Goal: Information Seeking & Learning: Learn about a topic

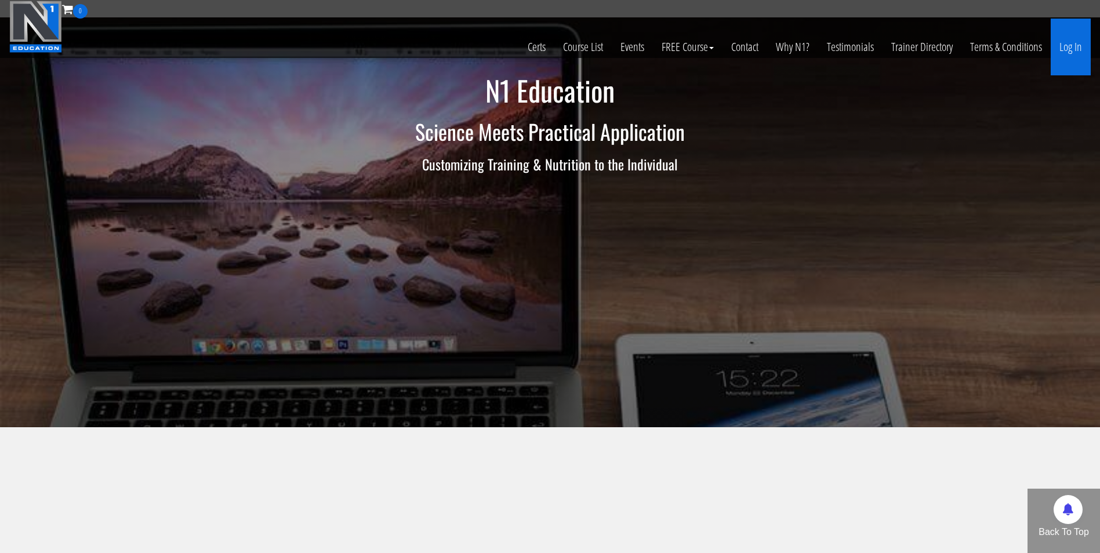
click at [1074, 49] on link "Log In" at bounding box center [1070, 47] width 40 height 57
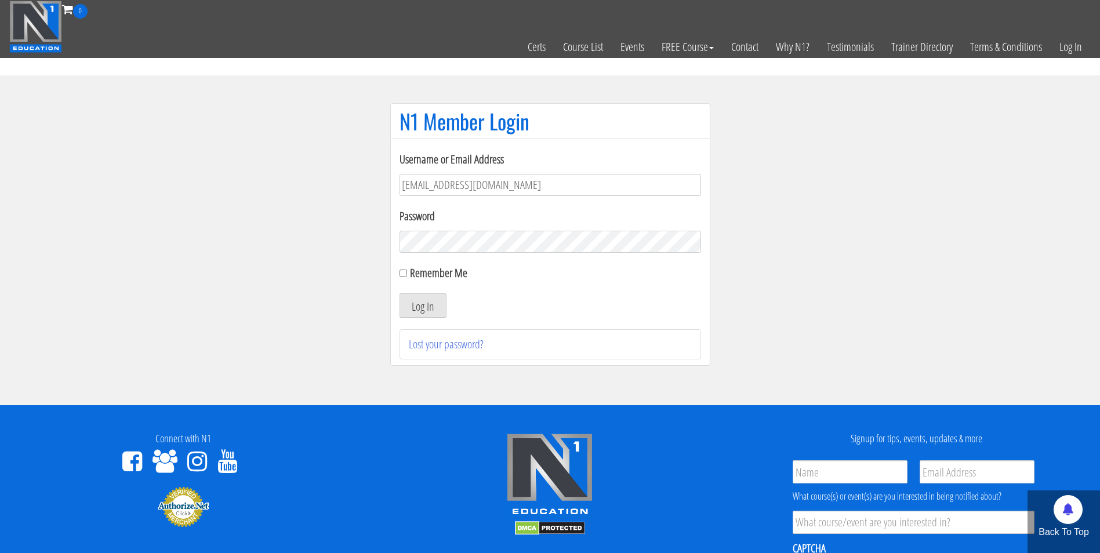
type input "[EMAIL_ADDRESS][DOMAIN_NAME]"
click at [399, 293] on button "Log In" at bounding box center [422, 305] width 47 height 24
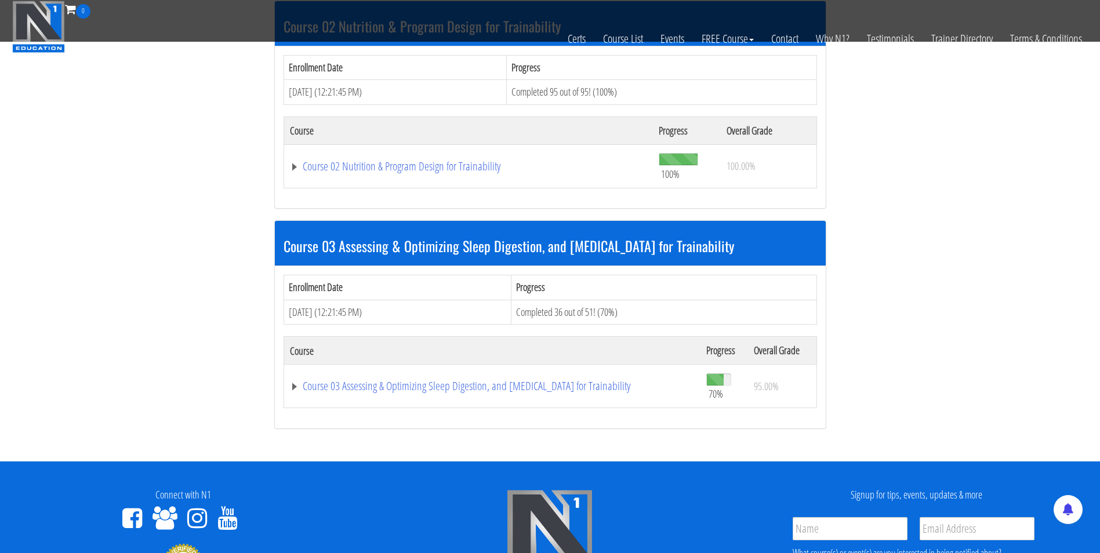
scroll to position [602, 0]
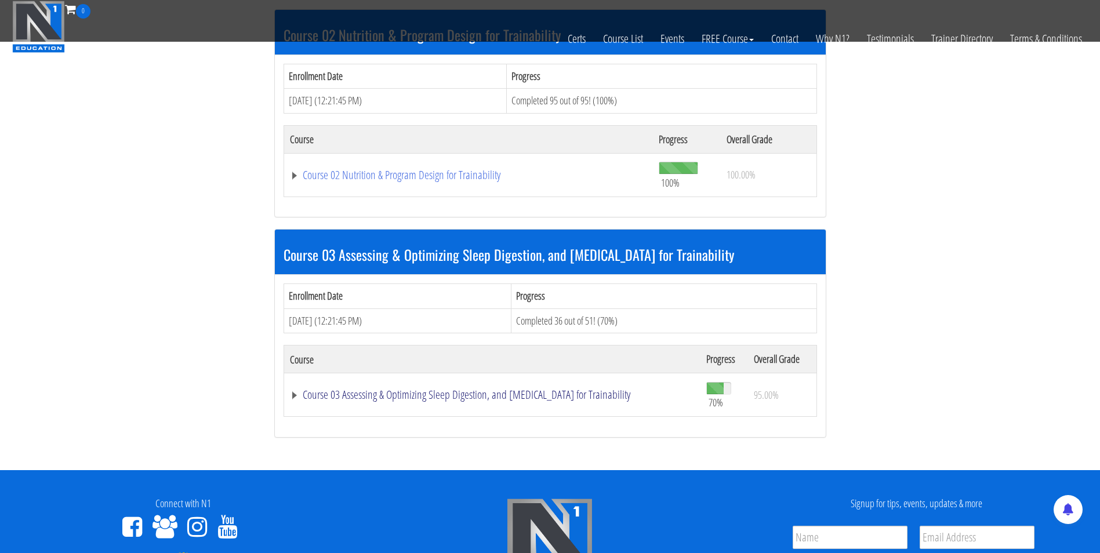
click at [400, 392] on link "Course 03 Assessing & Optimizing Sleep Digestion, and [MEDICAL_DATA] for Traina…" at bounding box center [492, 395] width 405 height 12
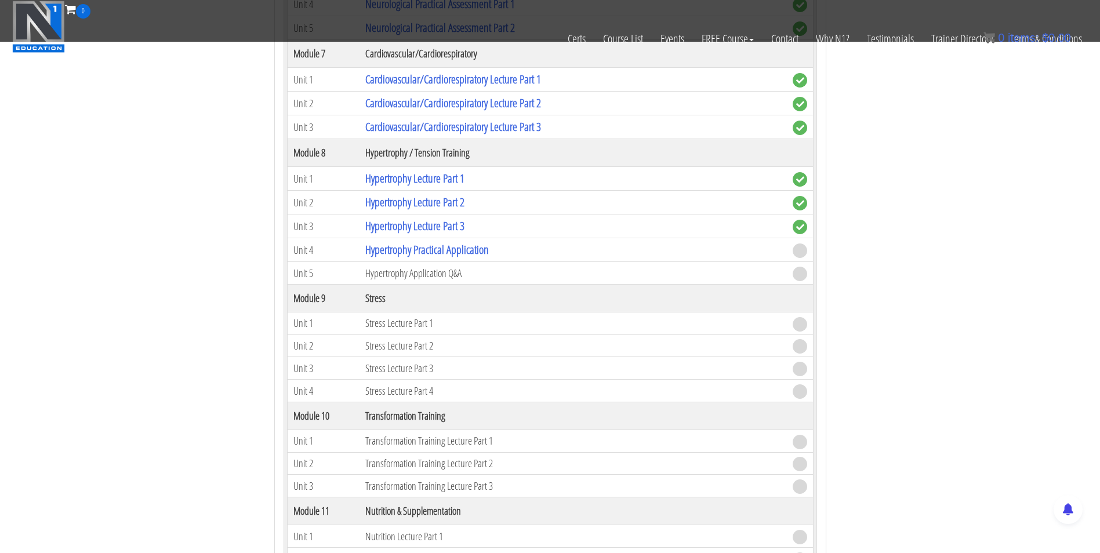
scroll to position [1884, 0]
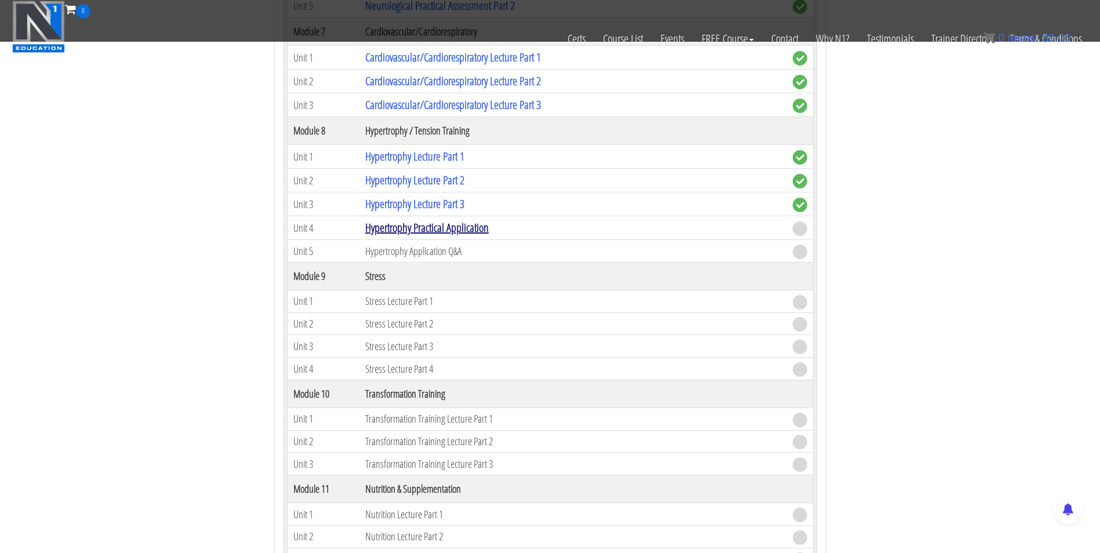
click at [449, 232] on link "Hypertrophy Practical Application" at bounding box center [426, 228] width 123 height 16
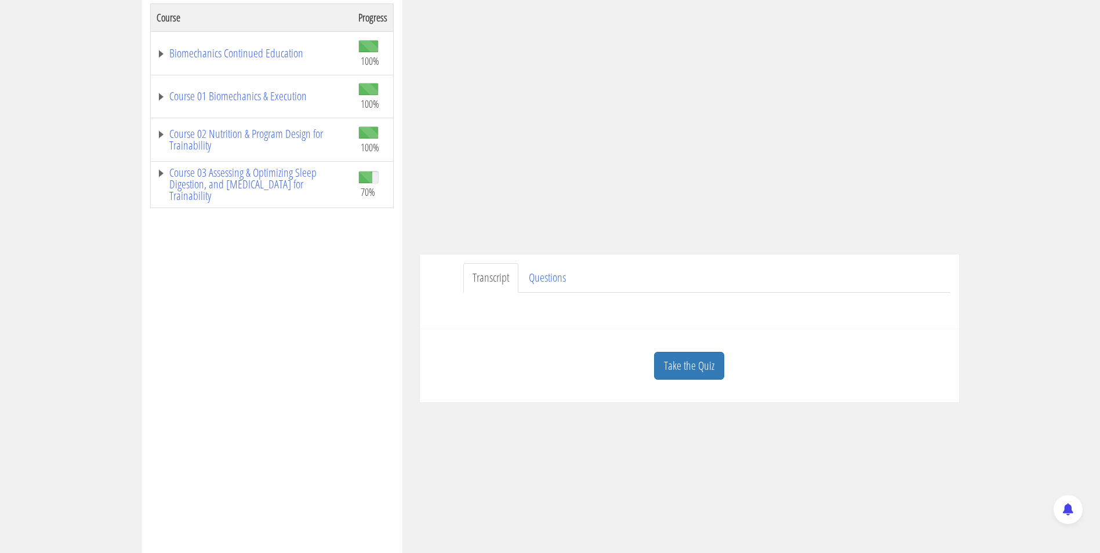
scroll to position [194, 0]
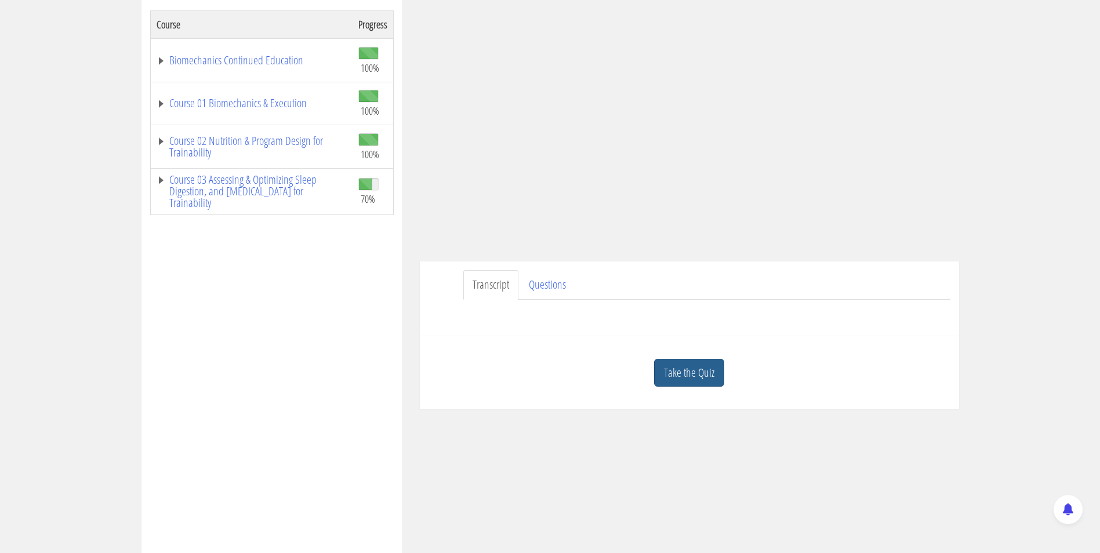
click at [681, 369] on link "Take the Quiz" at bounding box center [689, 373] width 70 height 28
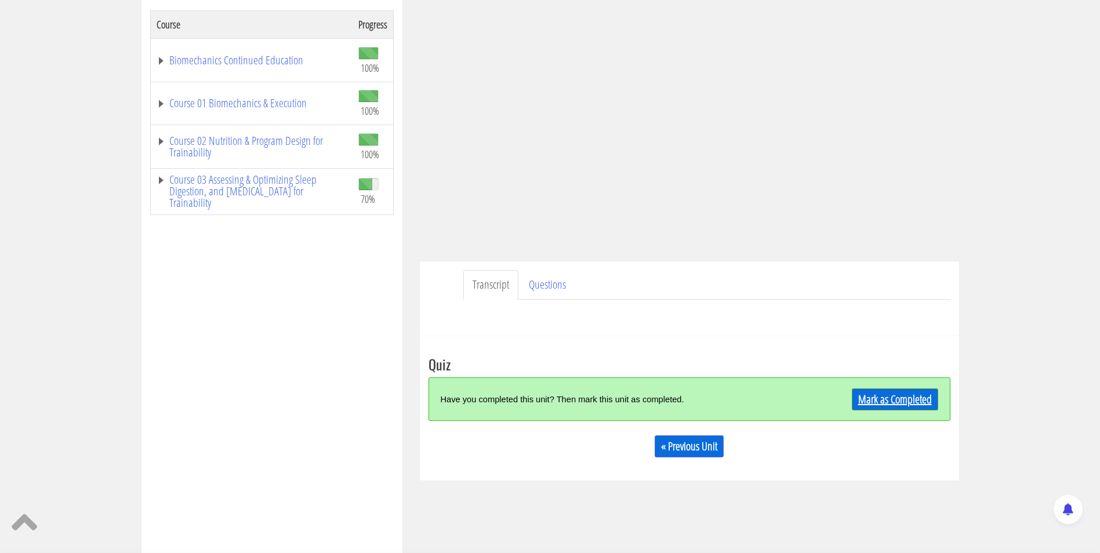
click at [885, 405] on link "Mark as Completed" at bounding box center [895, 399] width 86 height 22
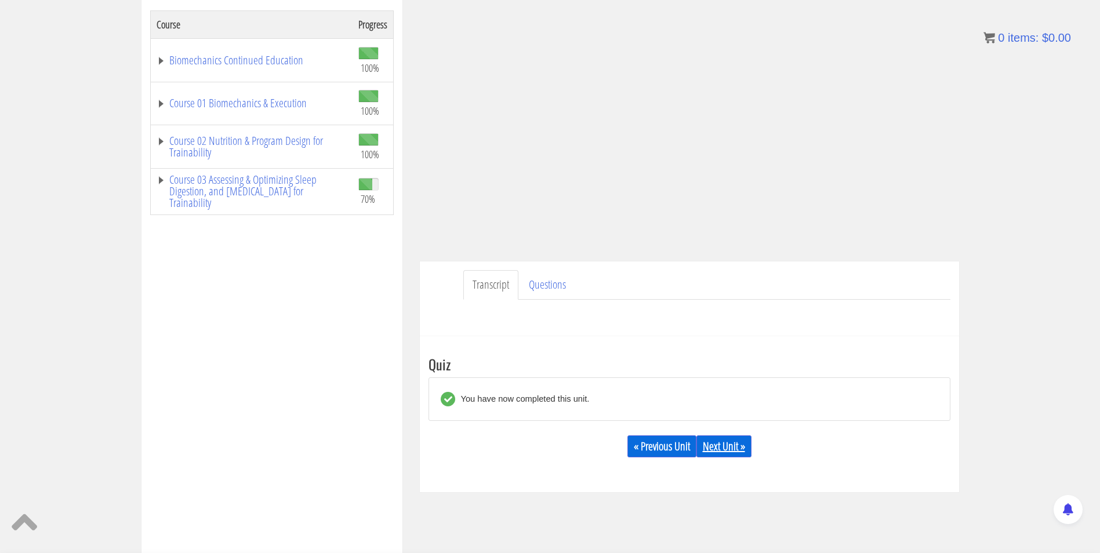
click at [742, 444] on link "Next Unit »" at bounding box center [723, 446] width 55 height 22
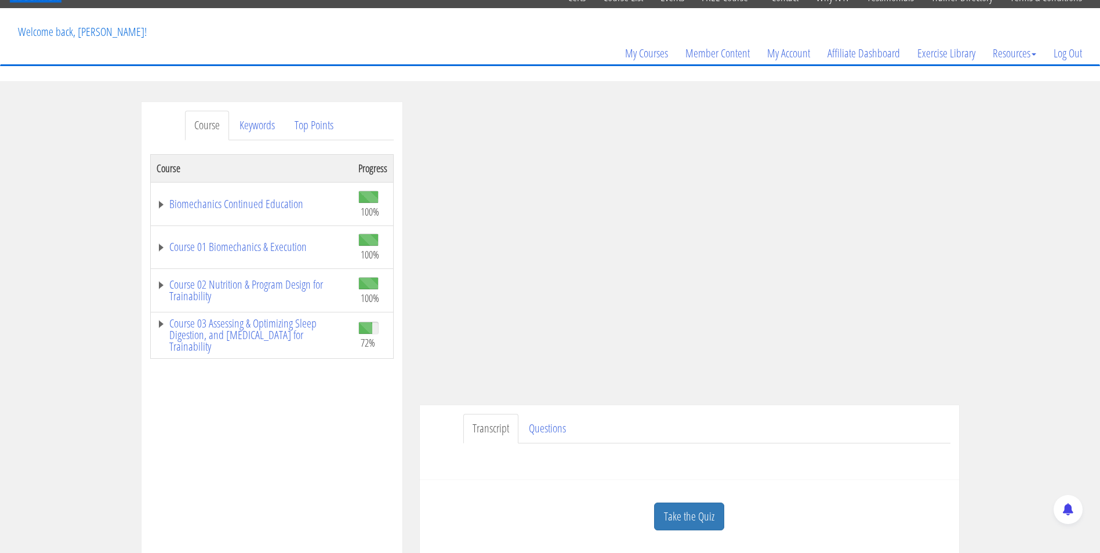
scroll to position [121, 0]
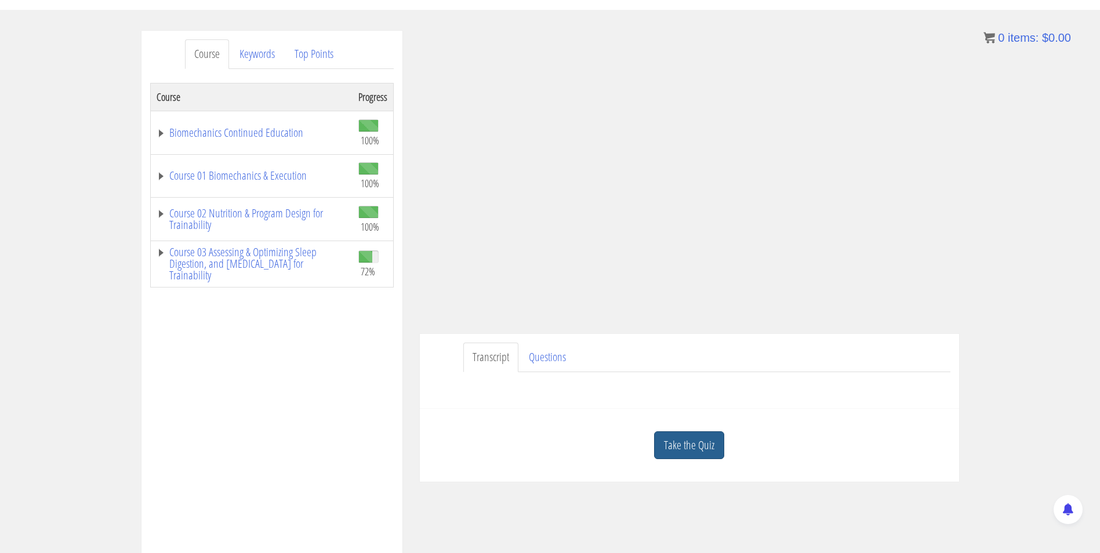
click at [704, 444] on link "Take the Quiz" at bounding box center [689, 445] width 70 height 28
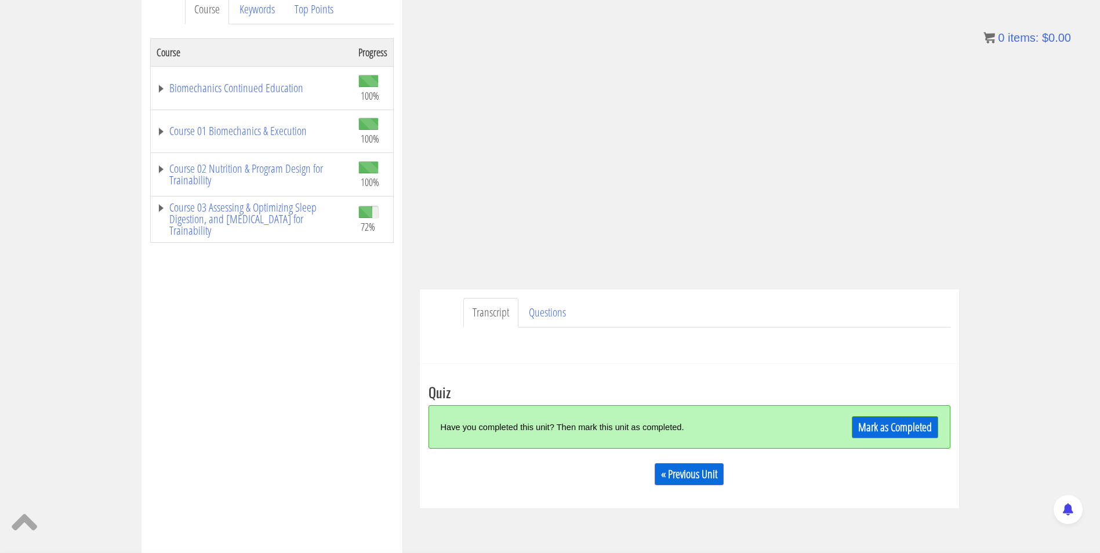
scroll to position [166, 0]
click at [877, 430] on link "Mark as Completed" at bounding box center [895, 427] width 86 height 22
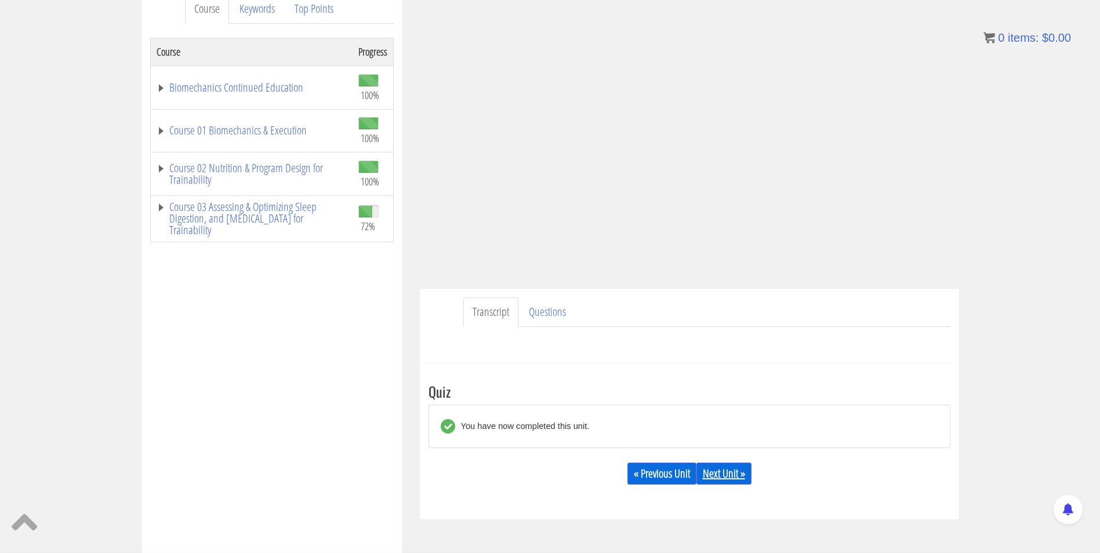
click at [735, 473] on link "Next Unit »" at bounding box center [723, 474] width 55 height 22
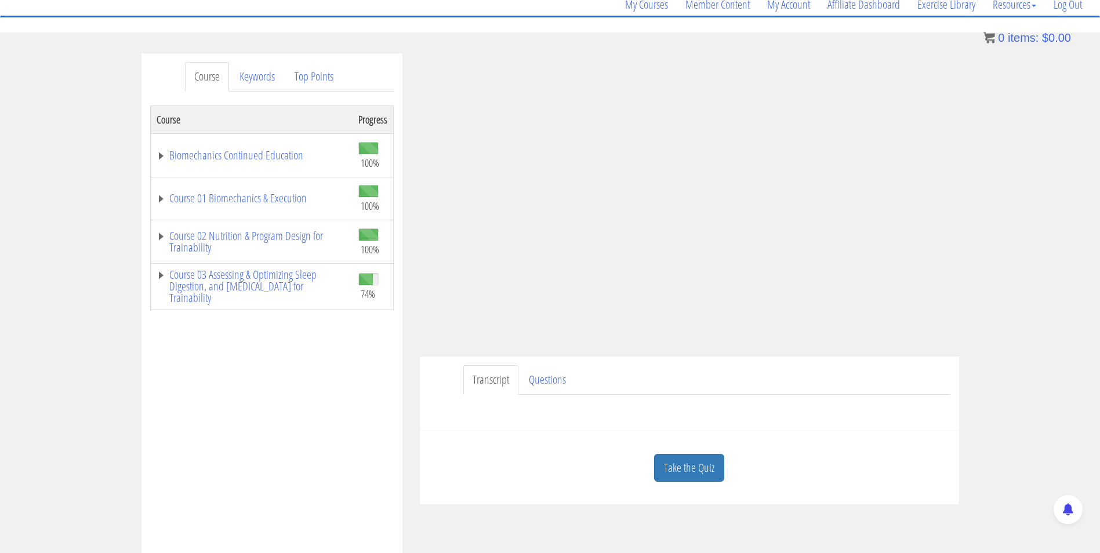
scroll to position [91, 0]
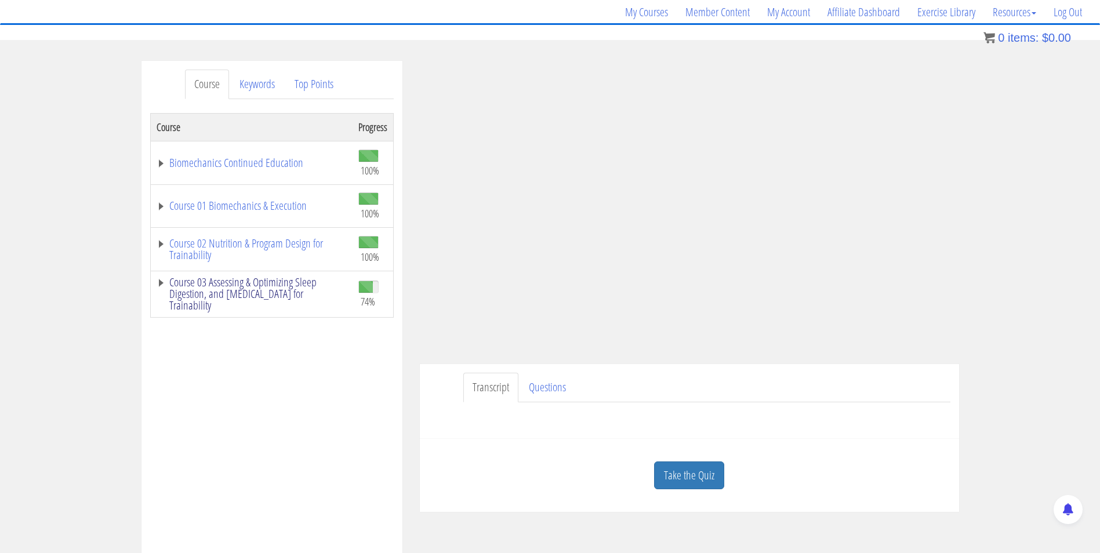
click at [276, 299] on link "Course 03 Assessing & Optimizing Sleep Digestion, and [MEDICAL_DATA] for Traina…" at bounding box center [252, 294] width 190 height 35
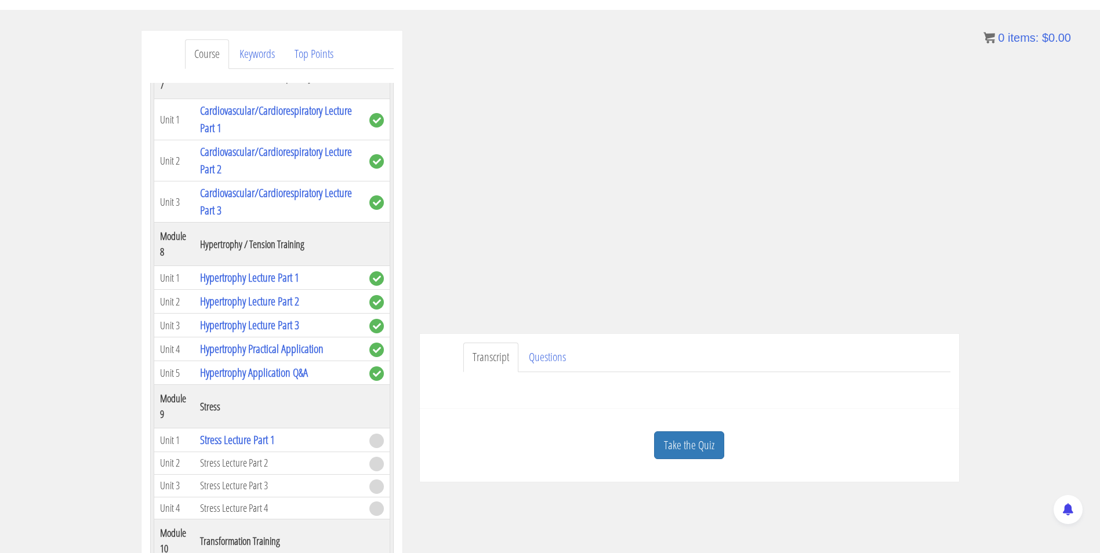
scroll to position [46, 0]
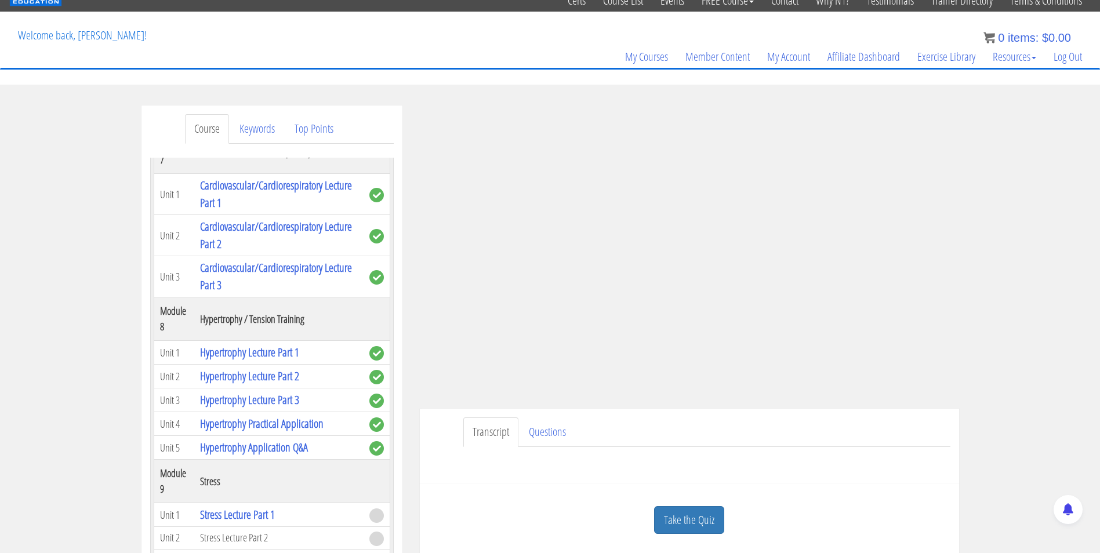
click at [622, 437] on ul "Transcript Questions" at bounding box center [706, 432] width 487 height 30
click at [639, 435] on ul "Transcript Questions" at bounding box center [706, 432] width 487 height 30
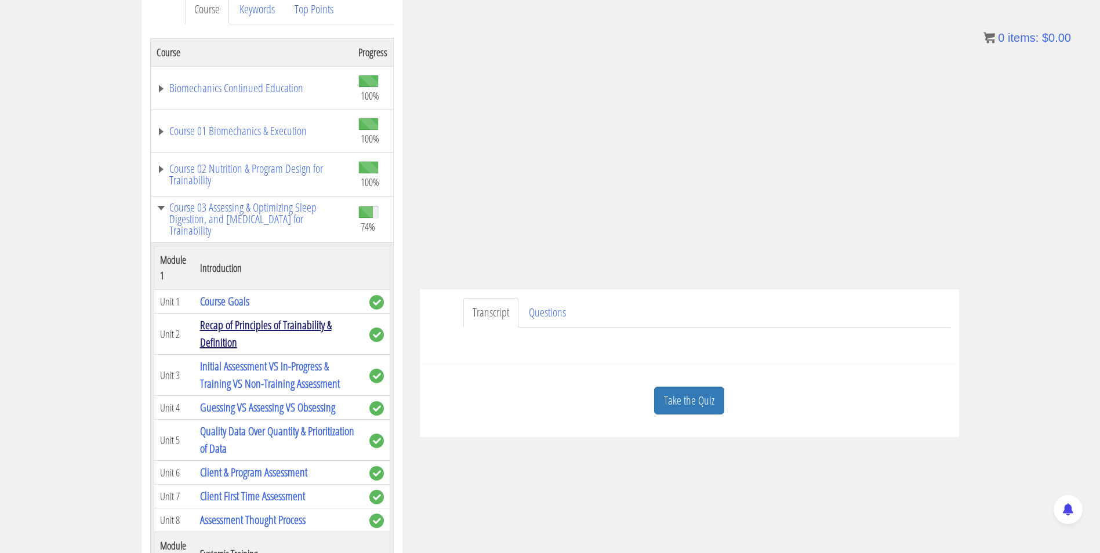
scroll to position [0, 0]
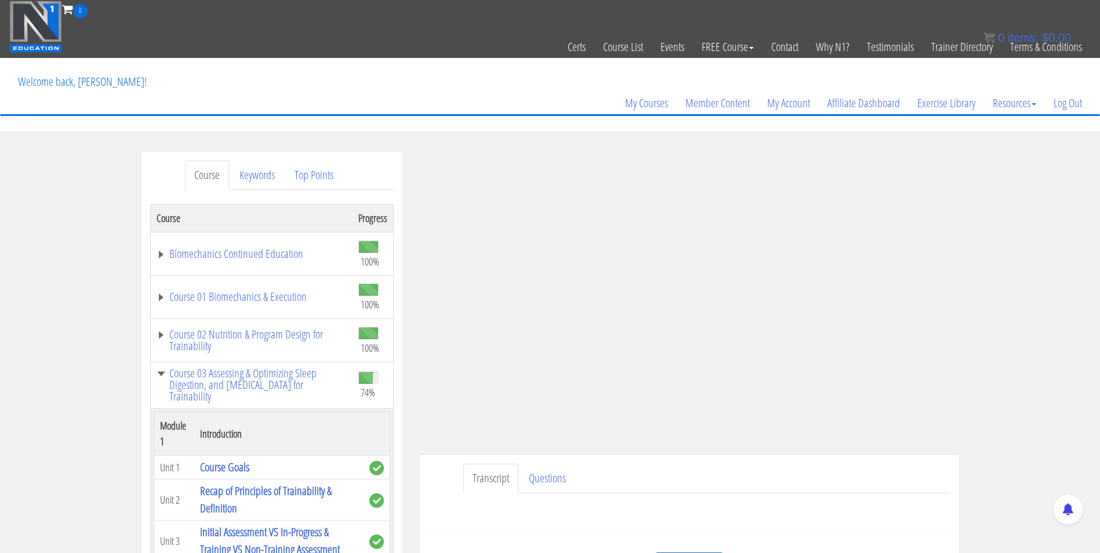
click at [620, 497] on div "Name First Last Email Unit Questions * Submit" at bounding box center [689, 507] width 522 height 28
click at [708, 474] on ul "Transcript Questions" at bounding box center [706, 479] width 487 height 30
click at [874, 144] on section "Course Keywords Top Points Course Progress Biomechanics Continued Education 100…" at bounding box center [550, 479] width 1100 height 697
click at [815, 517] on div "Name First Last Email Unit Questions * Submit" at bounding box center [689, 507] width 522 height 28
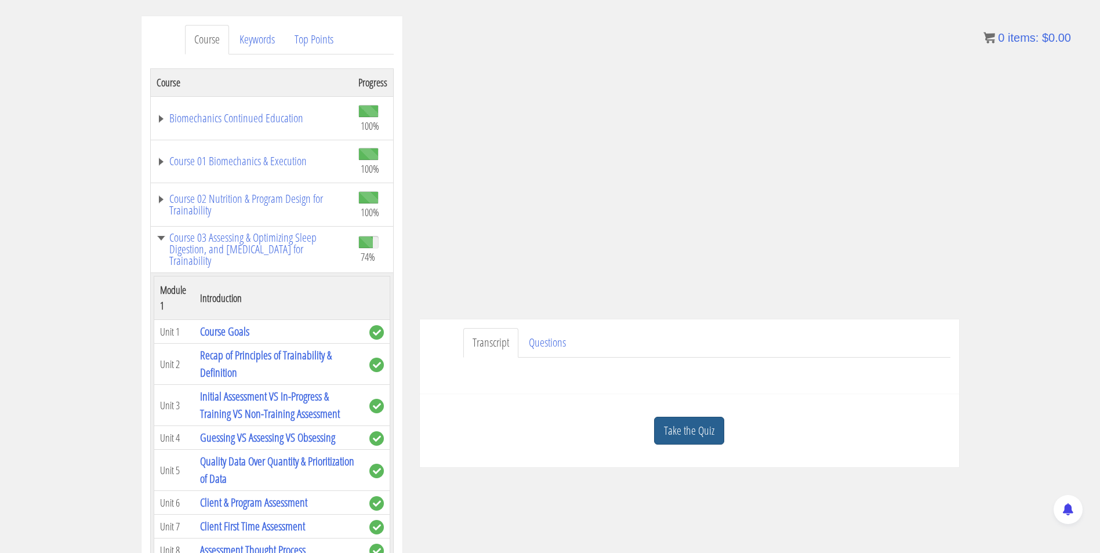
click at [703, 430] on link "Take the Quiz" at bounding box center [689, 431] width 70 height 28
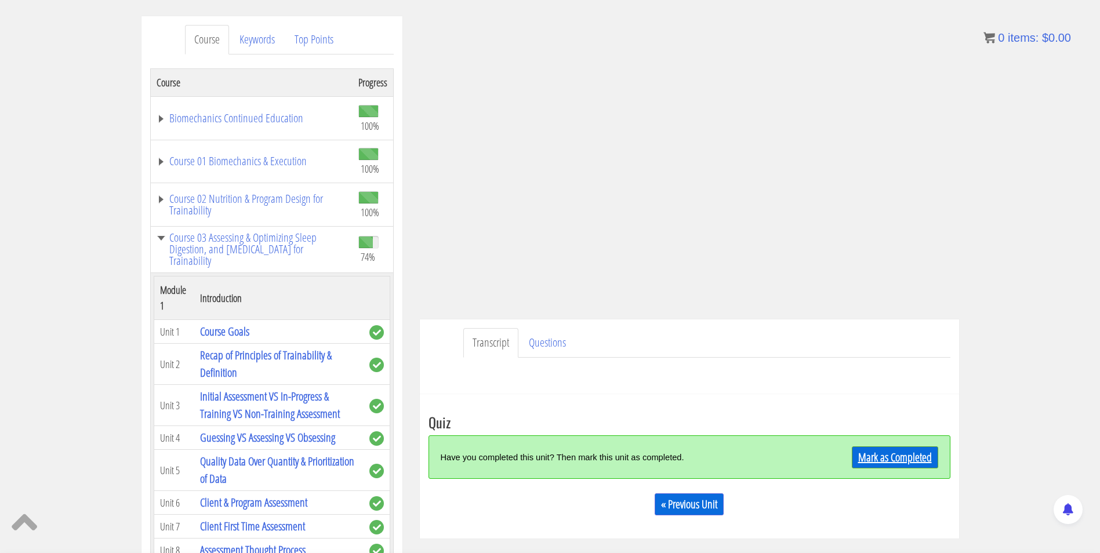
click at [881, 454] on link "Mark as Completed" at bounding box center [895, 457] width 86 height 22
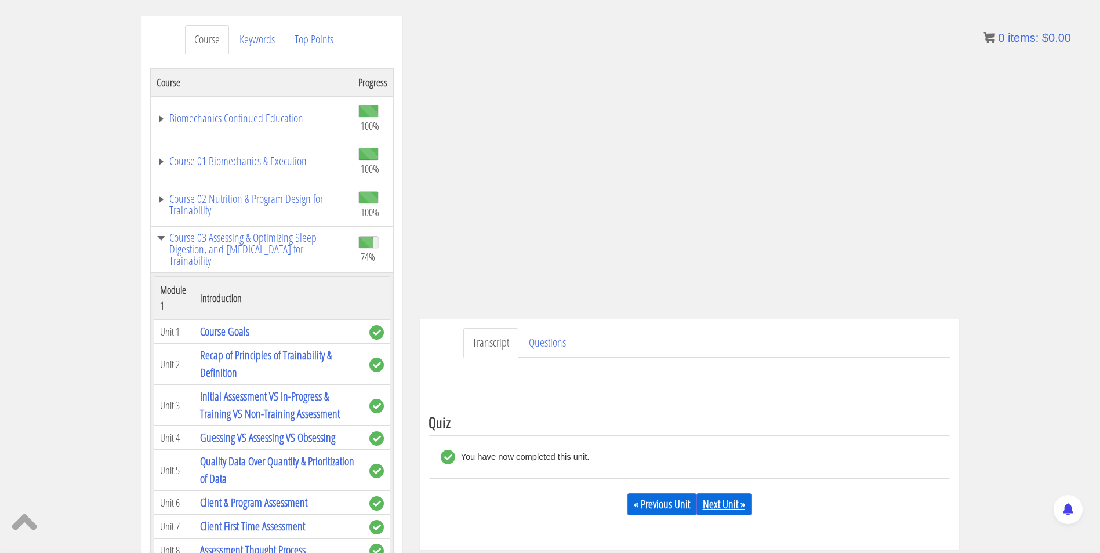
click at [733, 500] on link "Next Unit »" at bounding box center [723, 504] width 55 height 22
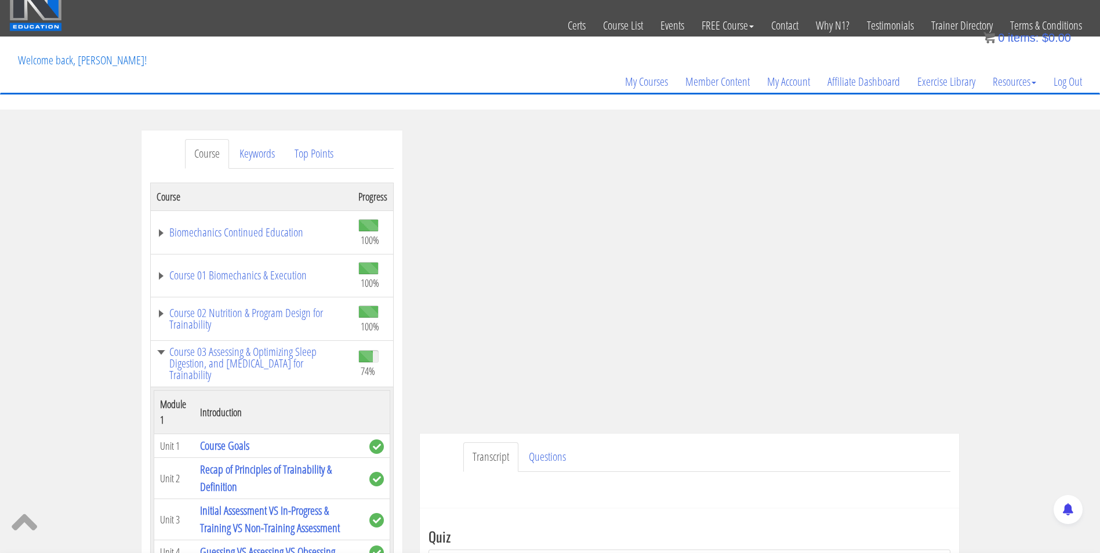
scroll to position [0, 0]
